Goal: Find specific page/section: Find specific page/section

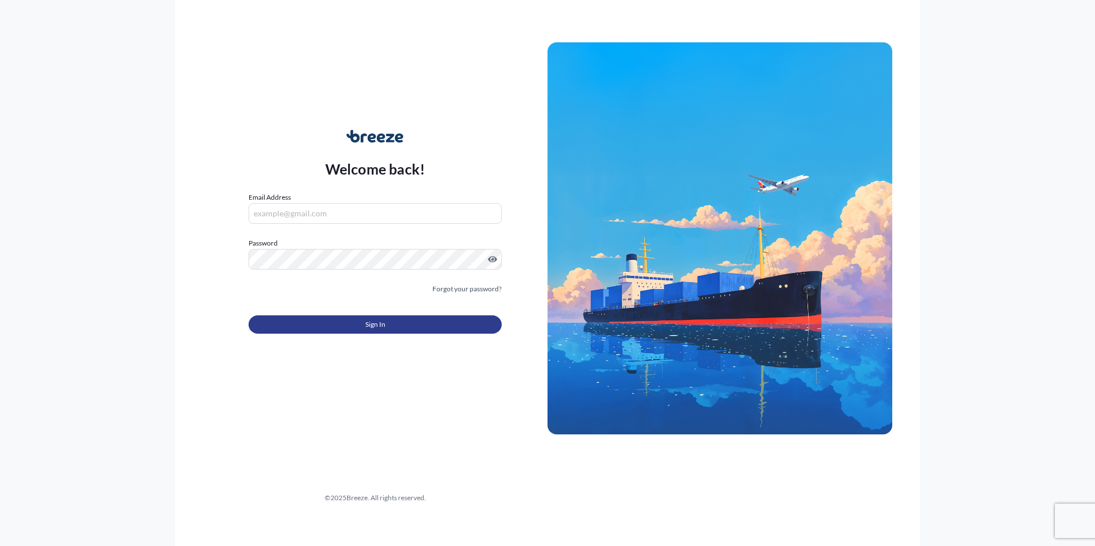
type input "[PERSON_NAME][EMAIL_ADDRESS][PERSON_NAME][DOMAIN_NAME]"
click at [429, 322] on button "Sign In" at bounding box center [374, 324] width 253 height 18
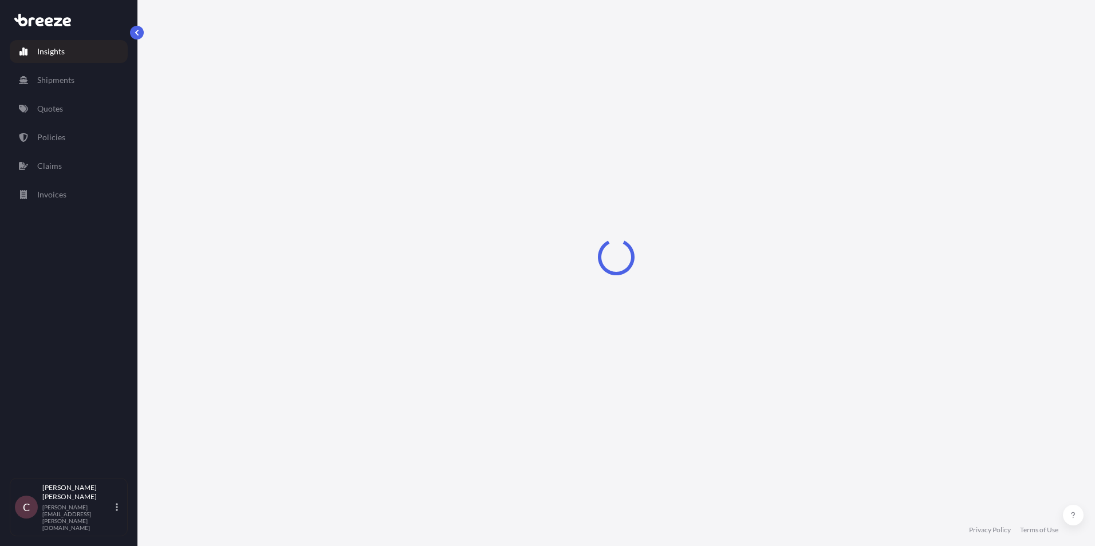
select select "2025"
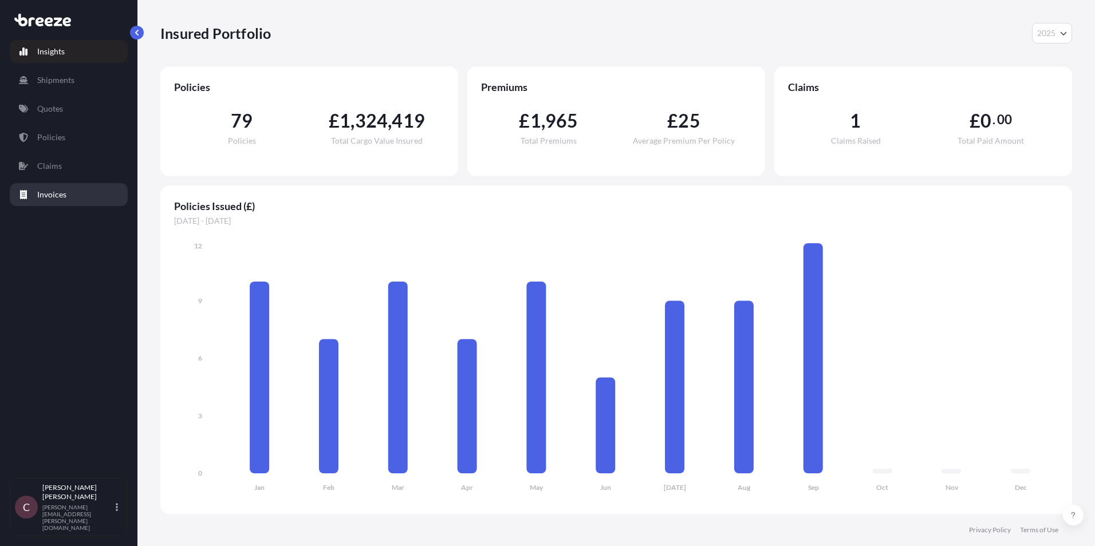
click at [55, 196] on p "Invoices" at bounding box center [51, 194] width 29 height 11
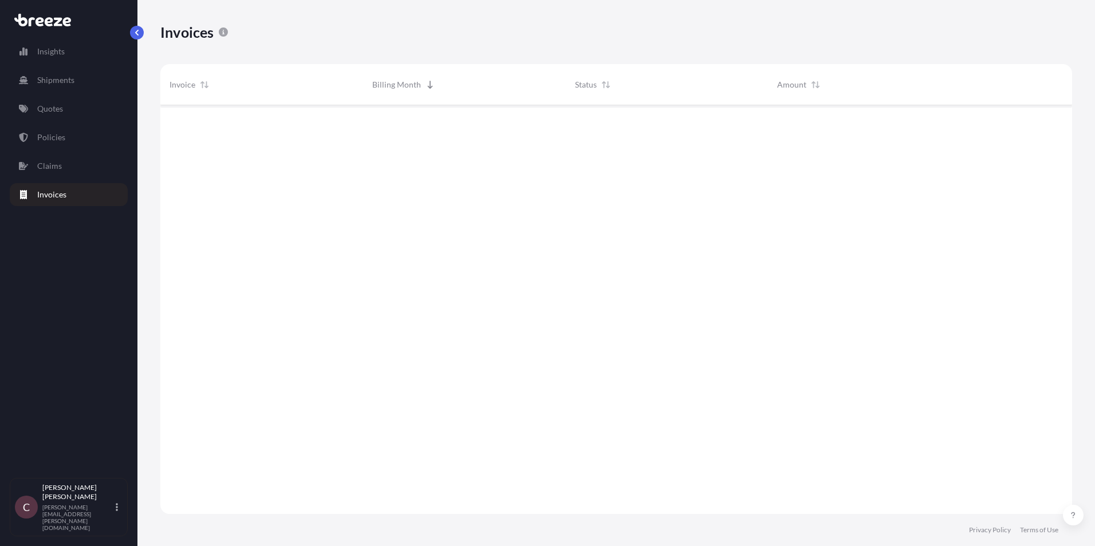
scroll to position [412, 903]
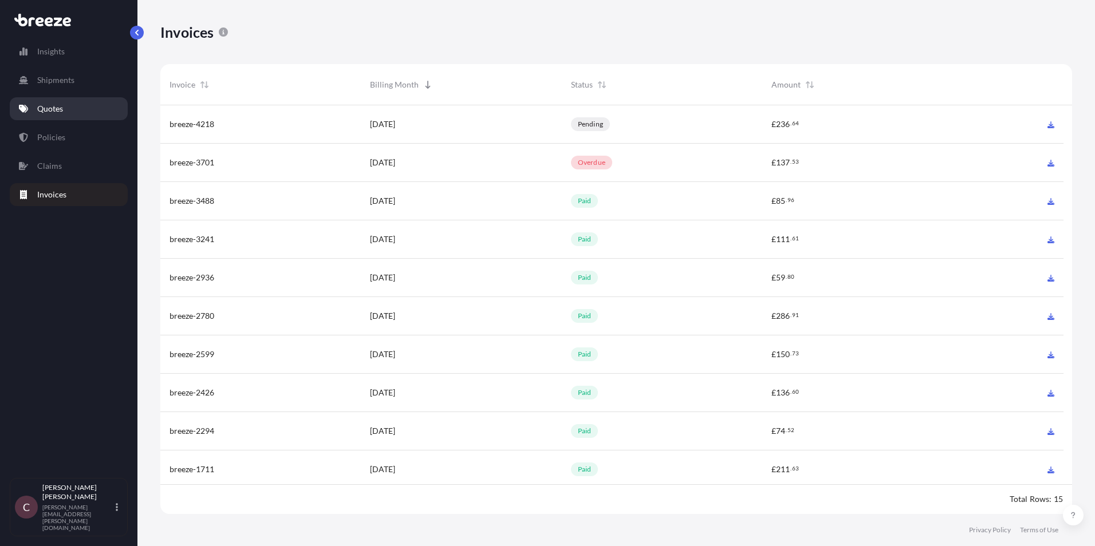
click at [64, 109] on link "Quotes" at bounding box center [69, 108] width 118 height 23
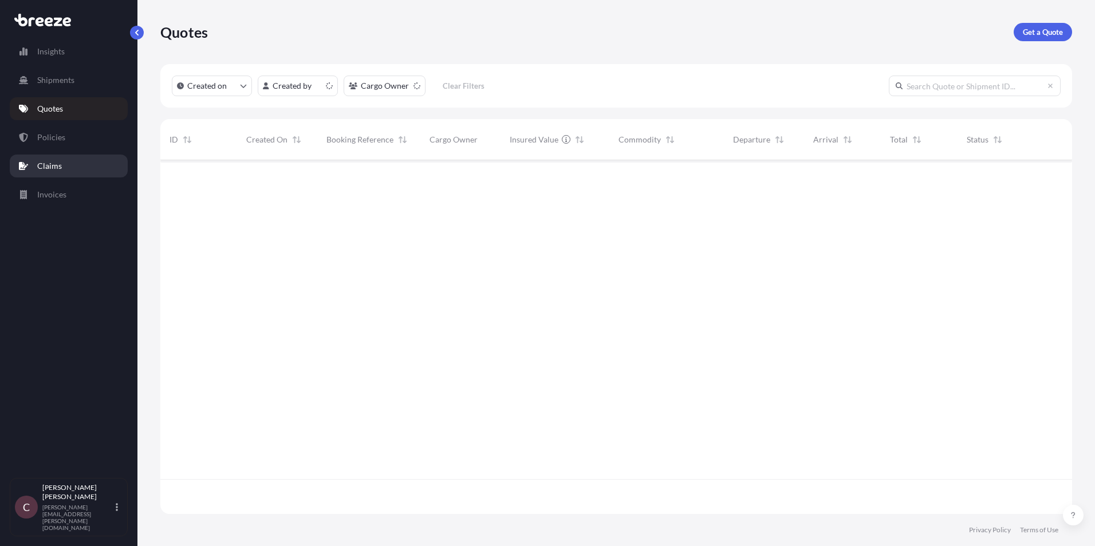
scroll to position [352, 903]
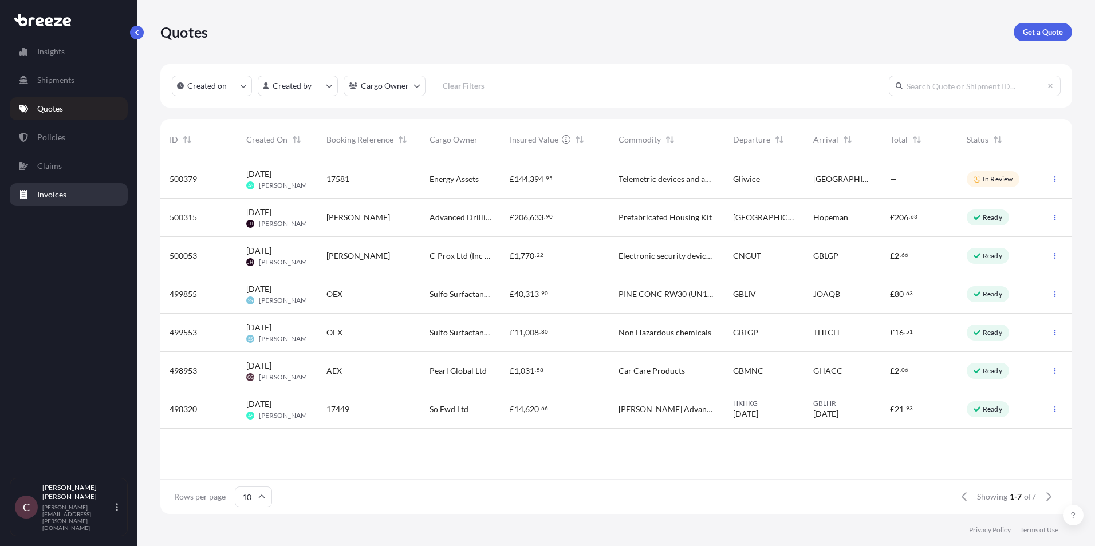
click at [44, 191] on p "Invoices" at bounding box center [51, 194] width 29 height 11
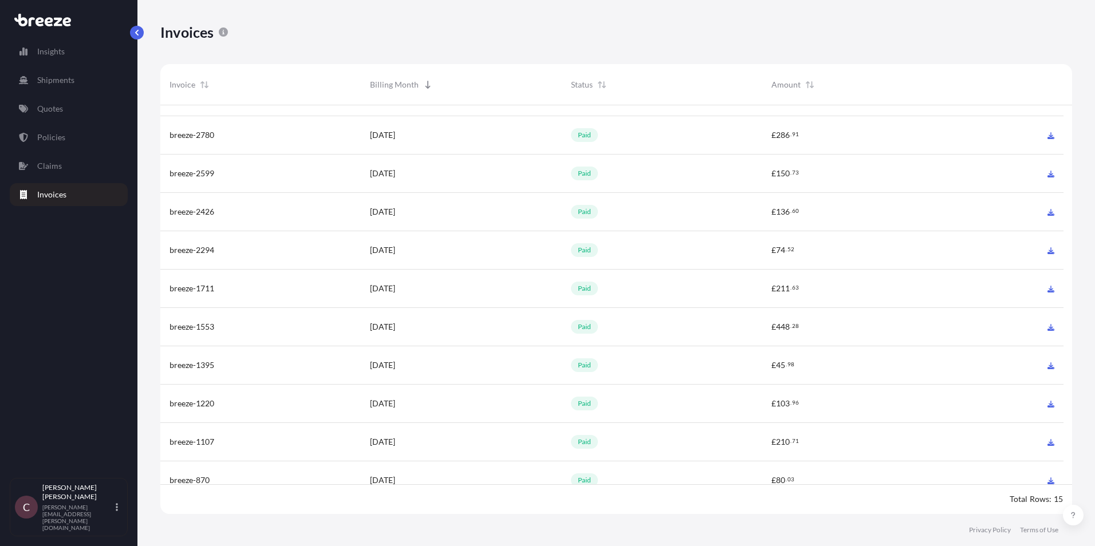
scroll to position [196, 0]
